Goal: Transaction & Acquisition: Purchase product/service

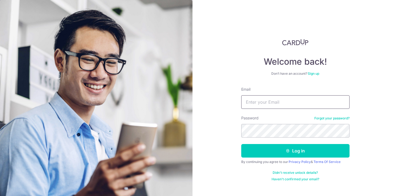
click at [267, 101] on input "Email" at bounding box center [295, 102] width 108 height 14
type input "[EMAIL_ADDRESS][DOMAIN_NAME]"
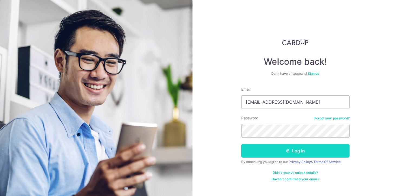
click at [278, 149] on button "Log in" at bounding box center [295, 151] width 108 height 14
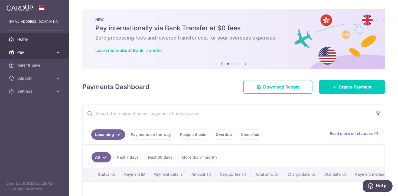
click at [52, 52] on span "Pay" at bounding box center [35, 52] width 36 height 5
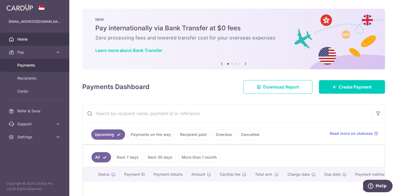
click at [46, 63] on span "Payments" at bounding box center [35, 65] width 36 height 5
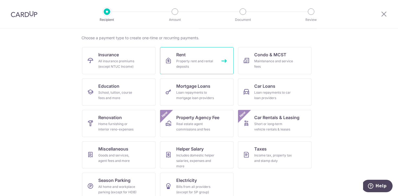
scroll to position [46, 0]
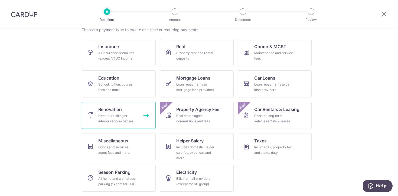
click at [122, 120] on div "Home furnishing or interior reno-expenses" at bounding box center [117, 118] width 39 height 11
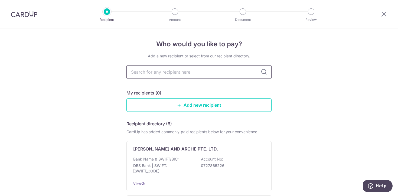
click at [188, 71] on input "text" at bounding box center [198, 72] width 145 height 14
click at [230, 108] on link "Add new recipient" at bounding box center [198, 105] width 145 height 14
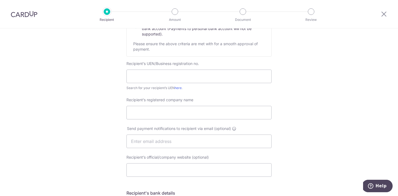
scroll to position [88, 0]
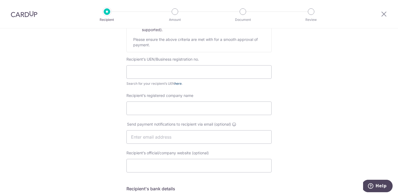
click at [179, 84] on link "here" at bounding box center [178, 83] width 7 height 4
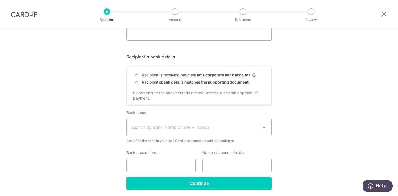
scroll to position [221, 0]
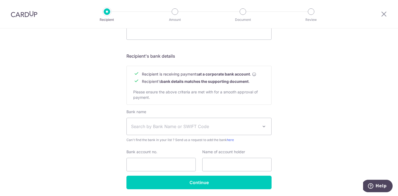
click at [178, 130] on span "Search by Bank Name or SWIFT Code" at bounding box center [199, 126] width 145 height 17
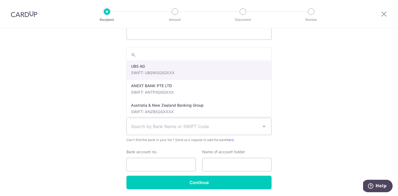
click at [178, 130] on span "Search by Bank Name or SWIFT Code" at bounding box center [194, 126] width 127 height 6
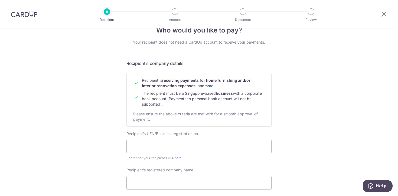
scroll to position [0, 0]
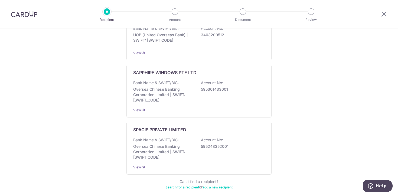
scroll to position [322, 0]
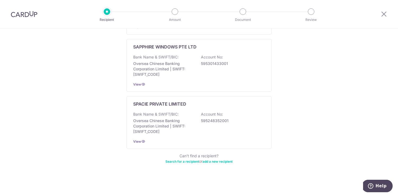
click at [178, 163] on link "Search for a recipient" at bounding box center [182, 161] width 34 height 4
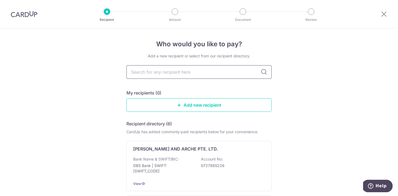
click at [197, 74] on input "text" at bounding box center [198, 72] width 145 height 14
type input "internio"
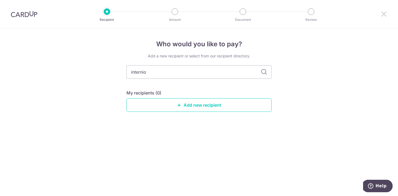
click at [383, 13] on icon at bounding box center [384, 14] width 6 height 7
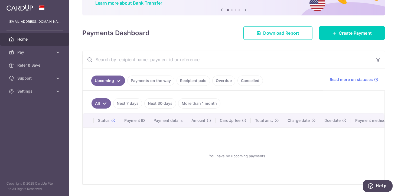
click at [194, 85] on link "Recipient paid" at bounding box center [194, 81] width 34 height 10
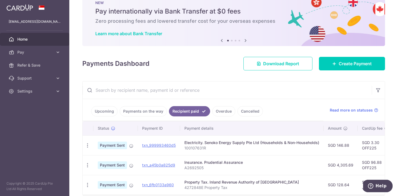
scroll to position [42, 0]
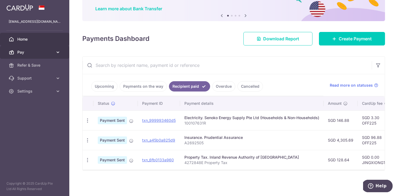
click at [24, 55] on span "Pay" at bounding box center [35, 52] width 36 height 5
click at [30, 53] on span "Pay" at bounding box center [35, 52] width 36 height 5
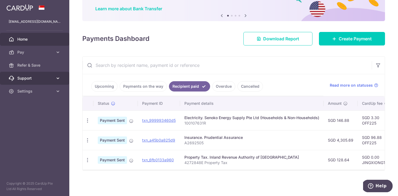
click at [30, 76] on span "Support" at bounding box center [35, 78] width 36 height 5
